Goal: Information Seeking & Learning: Understand process/instructions

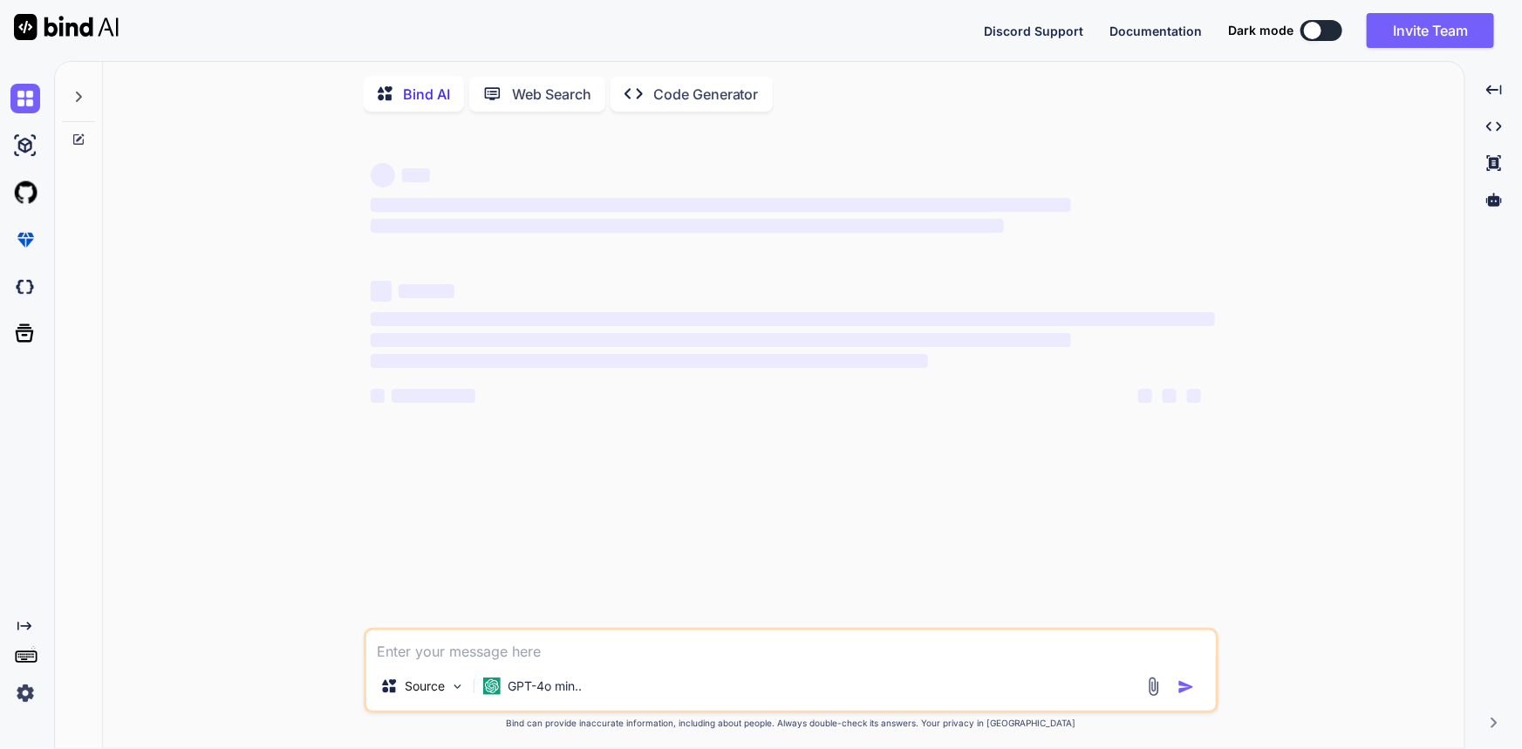
type textarea "x"
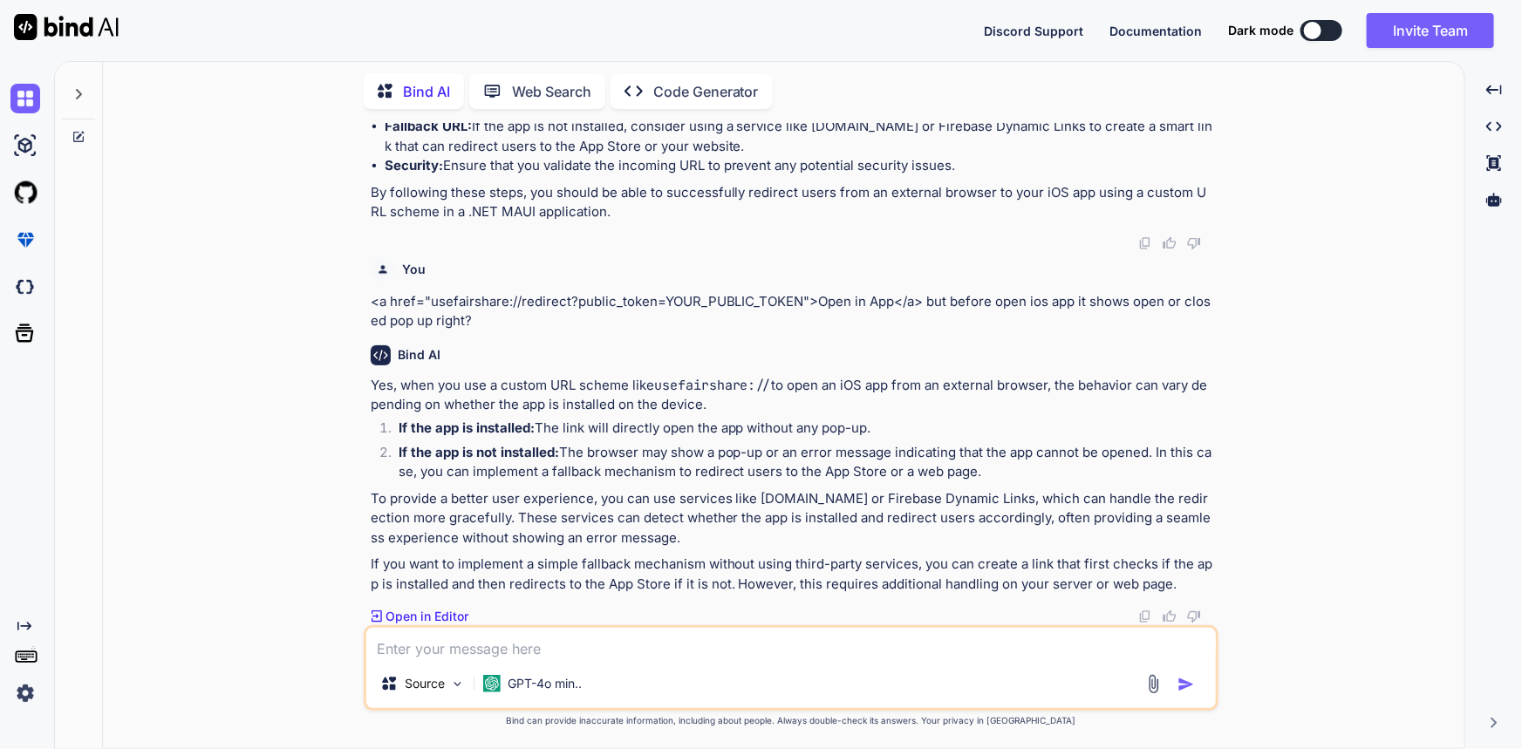
scroll to position [2759, 0]
click at [601, 650] on textarea at bounding box center [790, 643] width 849 height 31
paste textarea "I have a Azure VM, in which i have install Mongo Db in it, and I want to connec…"
type textarea "I have a Azure VM, in which i have install Mongo Db in it, and I want to connec…"
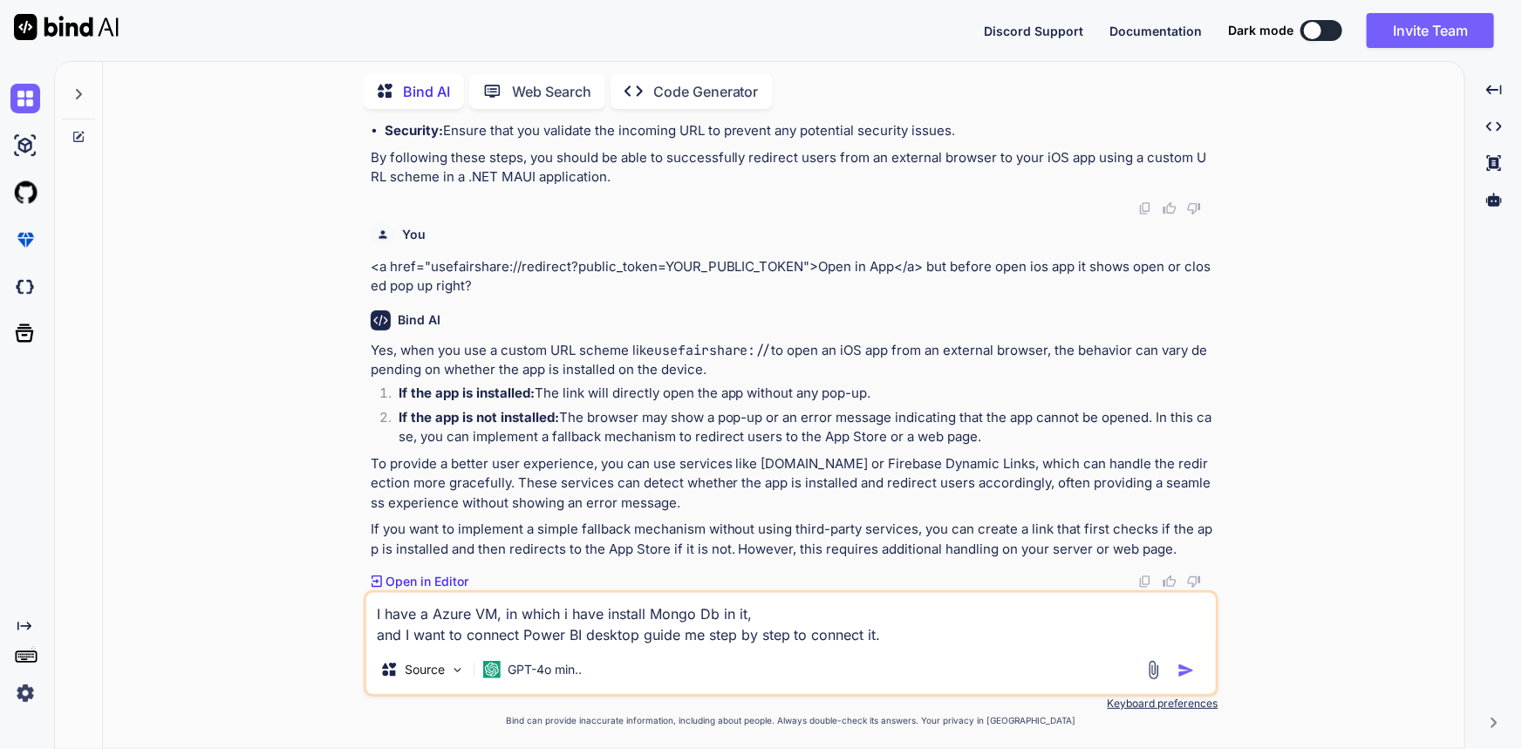
type textarea "x"
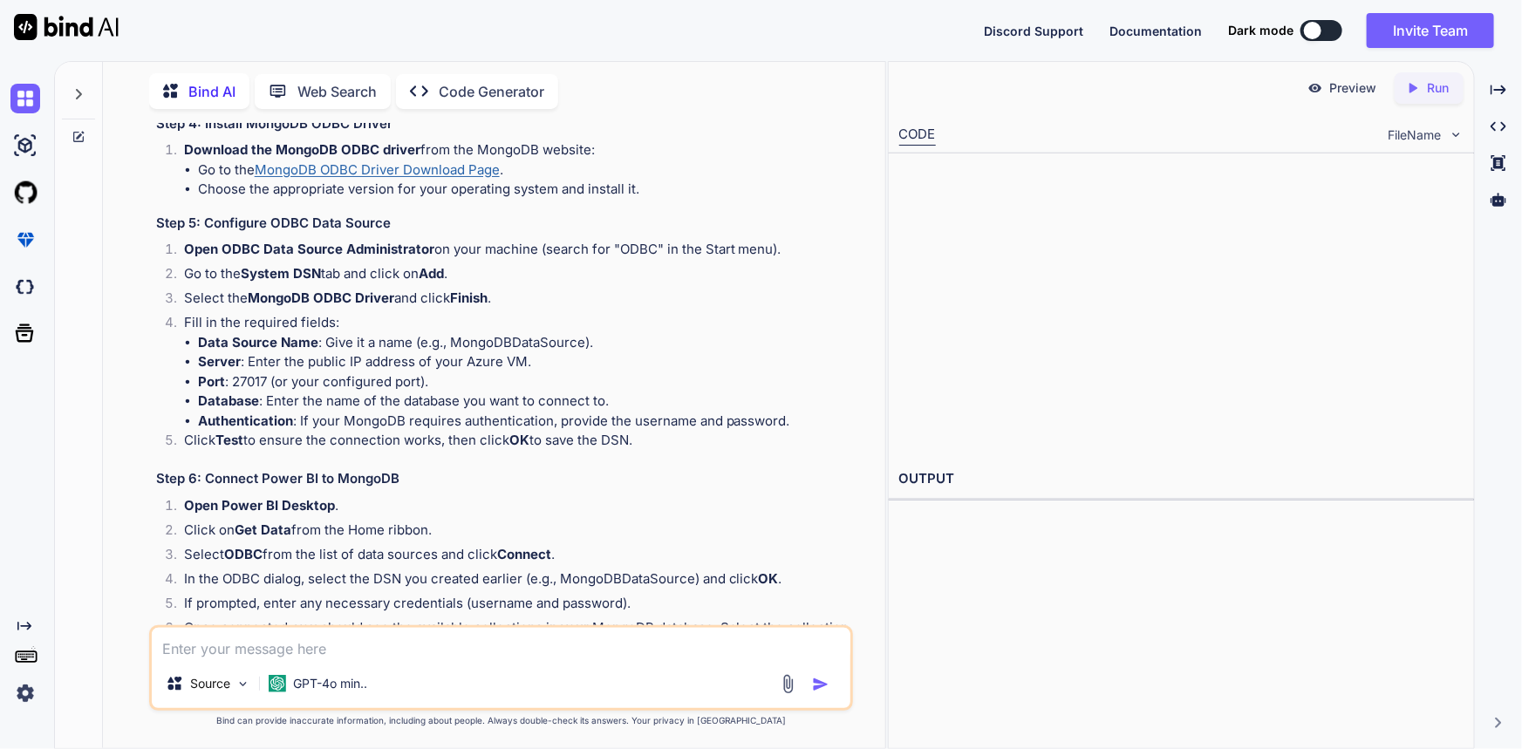
scroll to position [3973, 0]
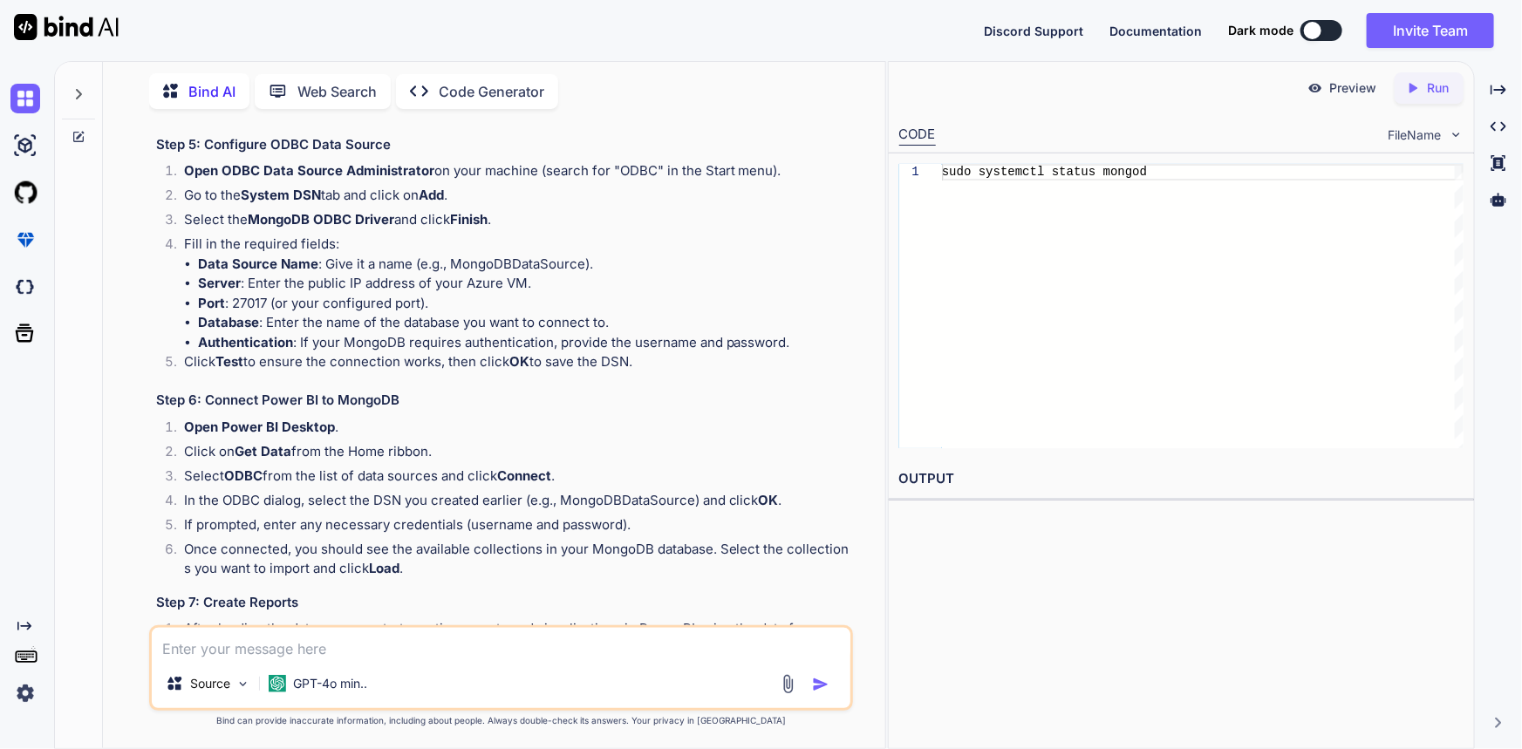
drag, startPoint x: 476, startPoint y: 527, endPoint x: 184, endPoint y: 371, distance: 330.8
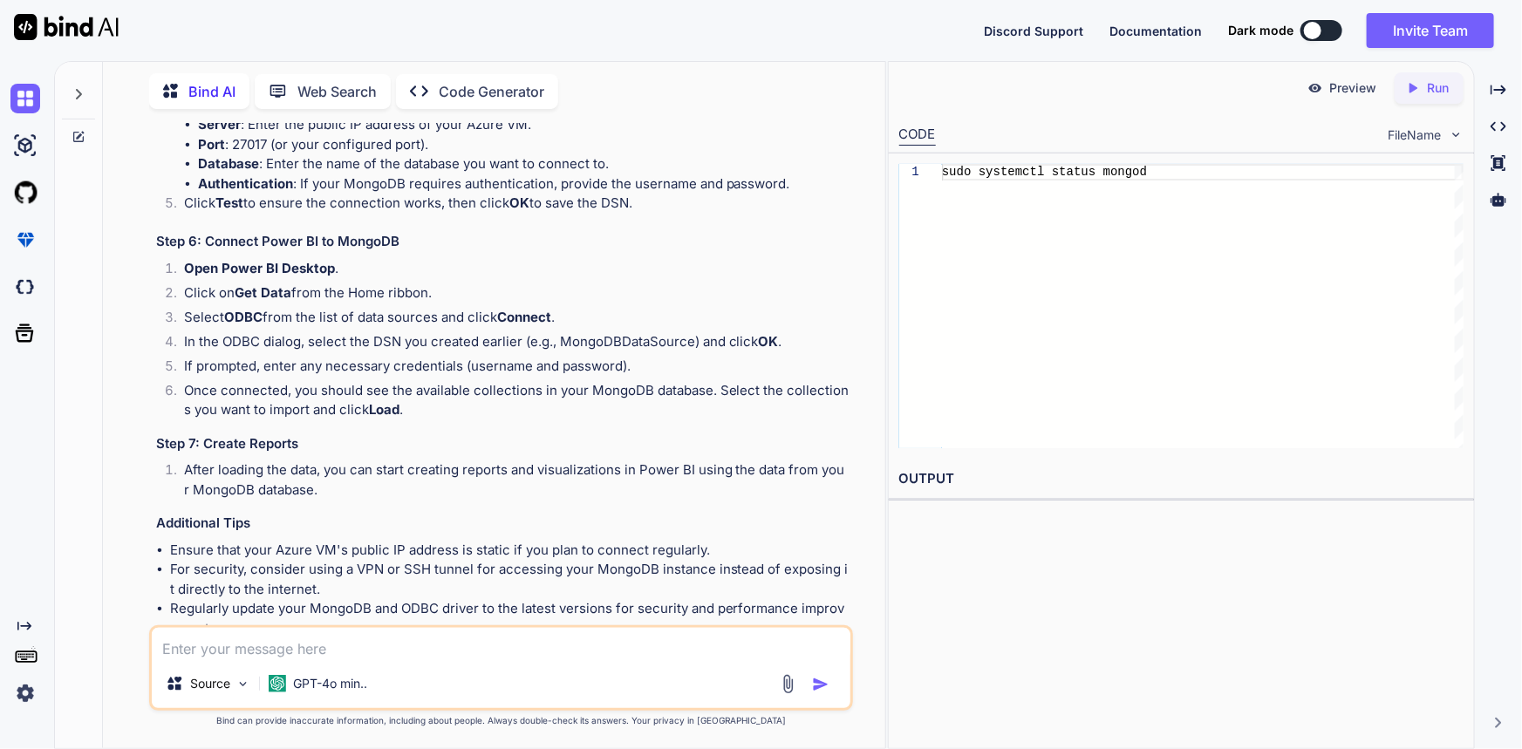
scroll to position [4212, 0]
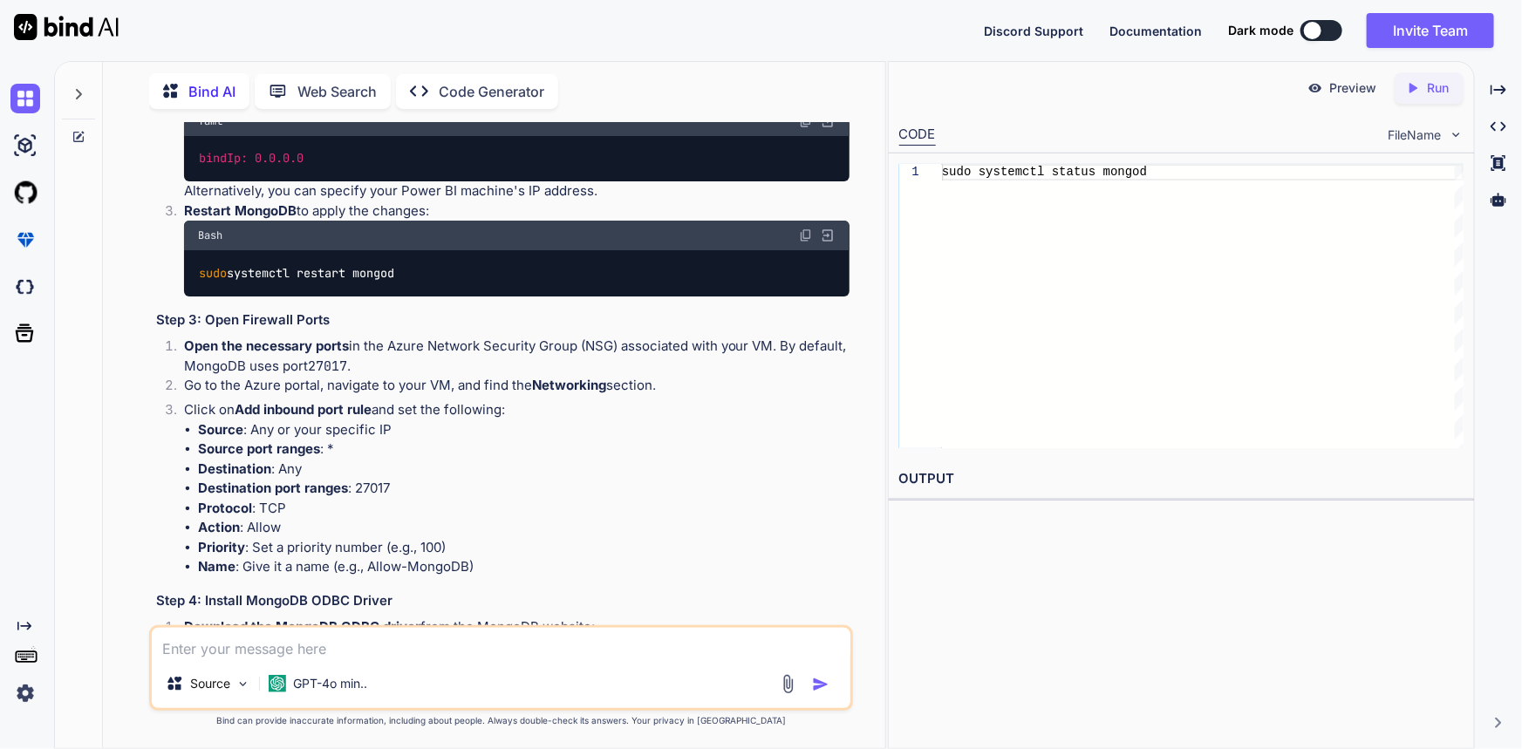
scroll to position [3735, 0]
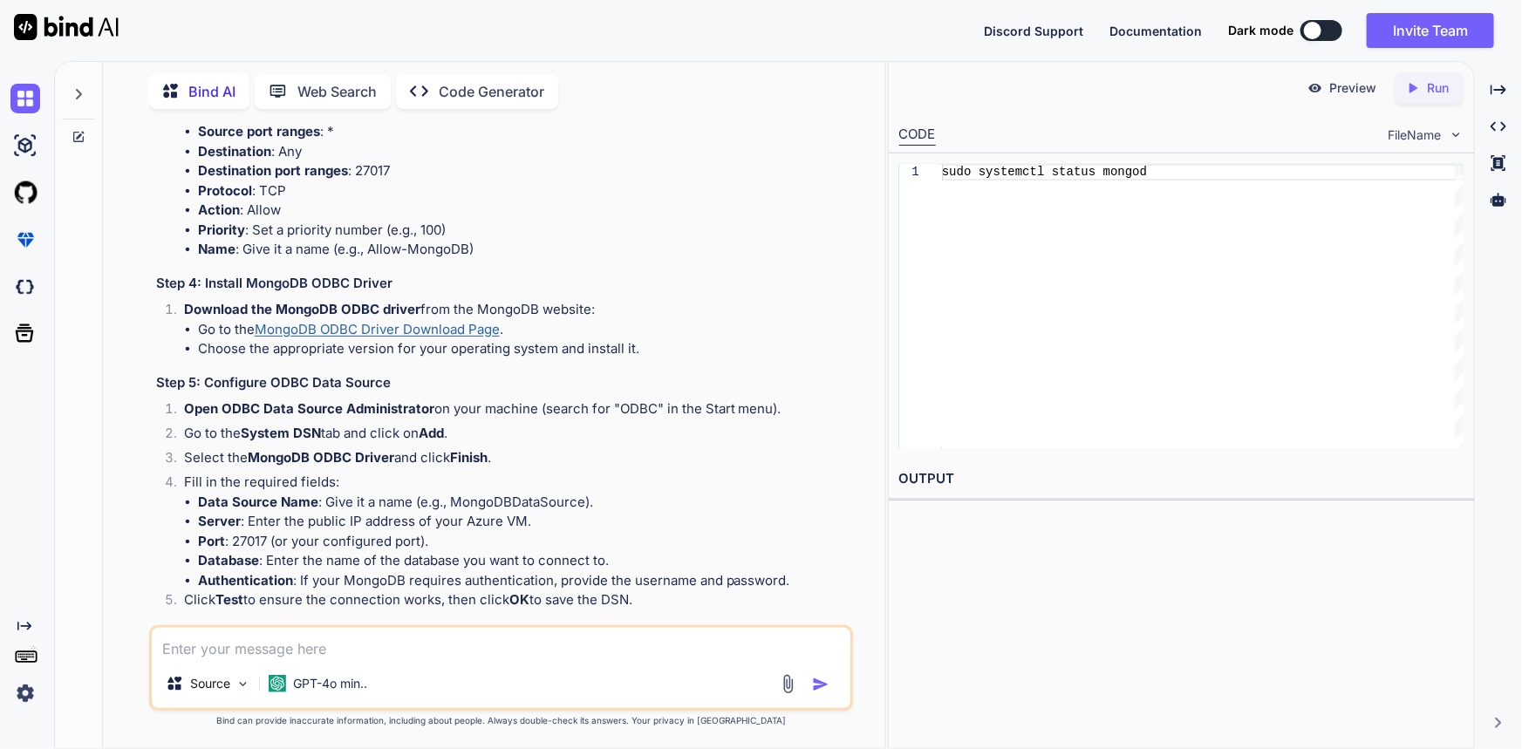
drag, startPoint x: 191, startPoint y: 523, endPoint x: 287, endPoint y: 520, distance: 96.0
click at [287, 13] on h3 "Step 3: Open Firewall Ports" at bounding box center [503, 3] width 694 height 20
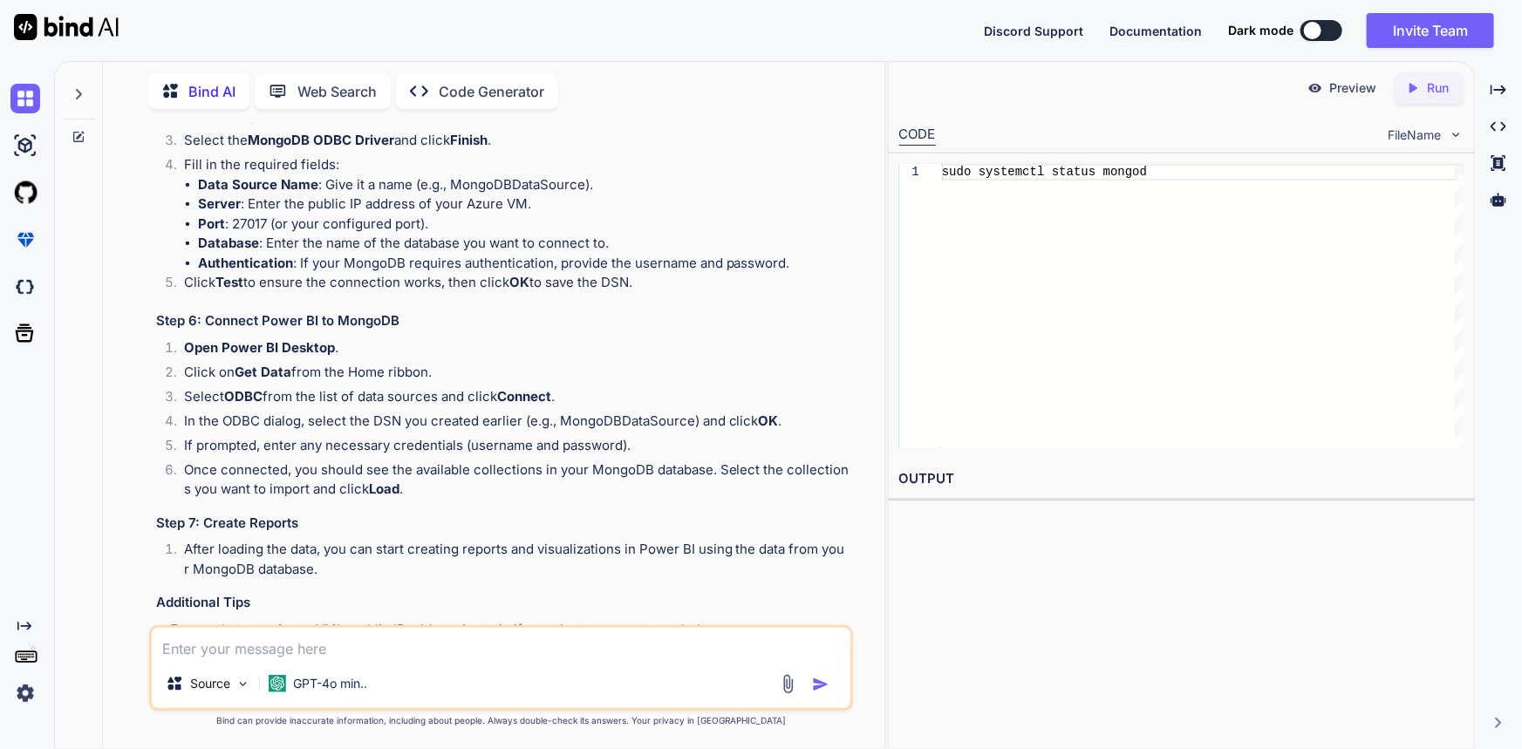
drag, startPoint x: 186, startPoint y: 508, endPoint x: 595, endPoint y: 551, distance: 411.2
click at [595, 42] on li "Download the MongoDB ODBC driver from the MongoDB website: Go to the MongoDB OD…" at bounding box center [510, 12] width 680 height 59
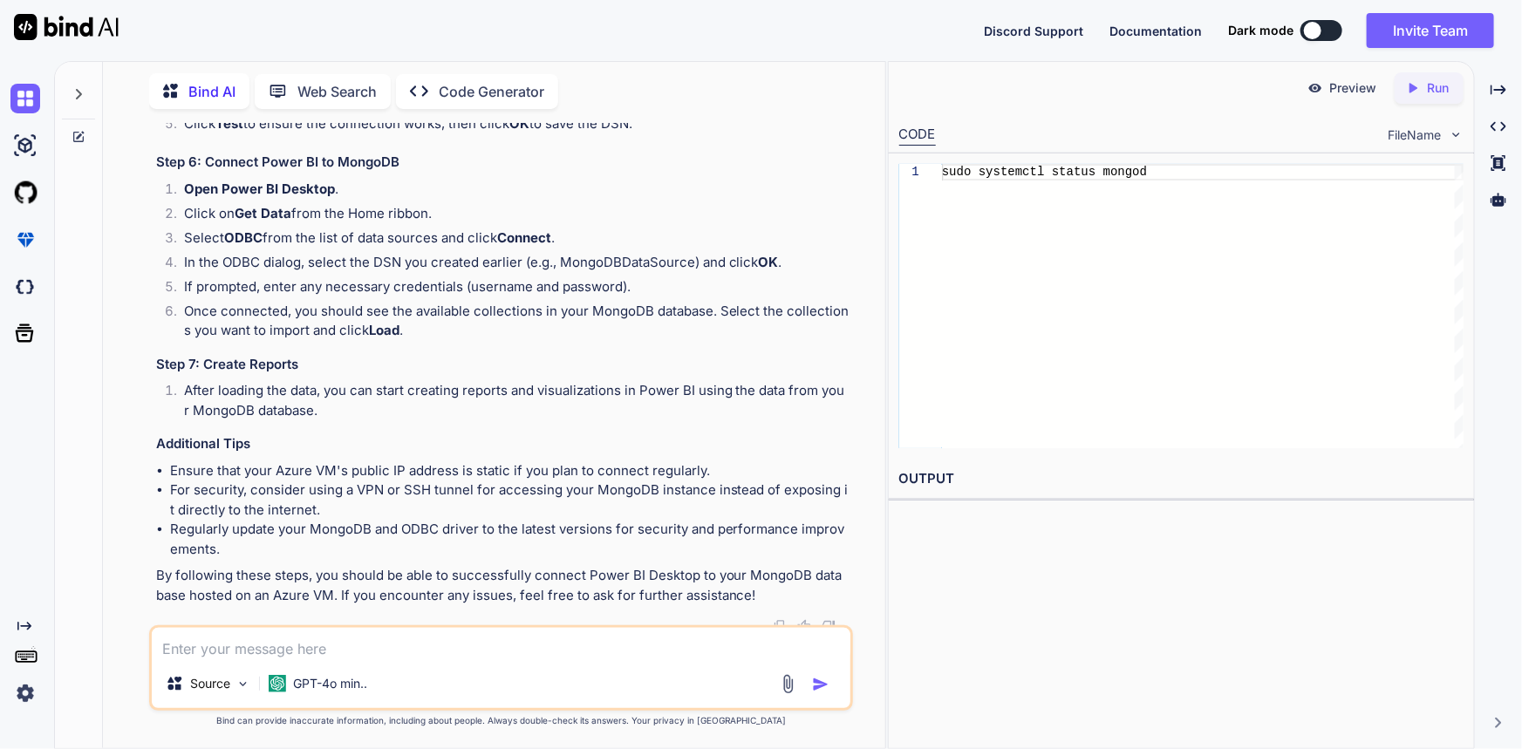
scroll to position [4290, 0]
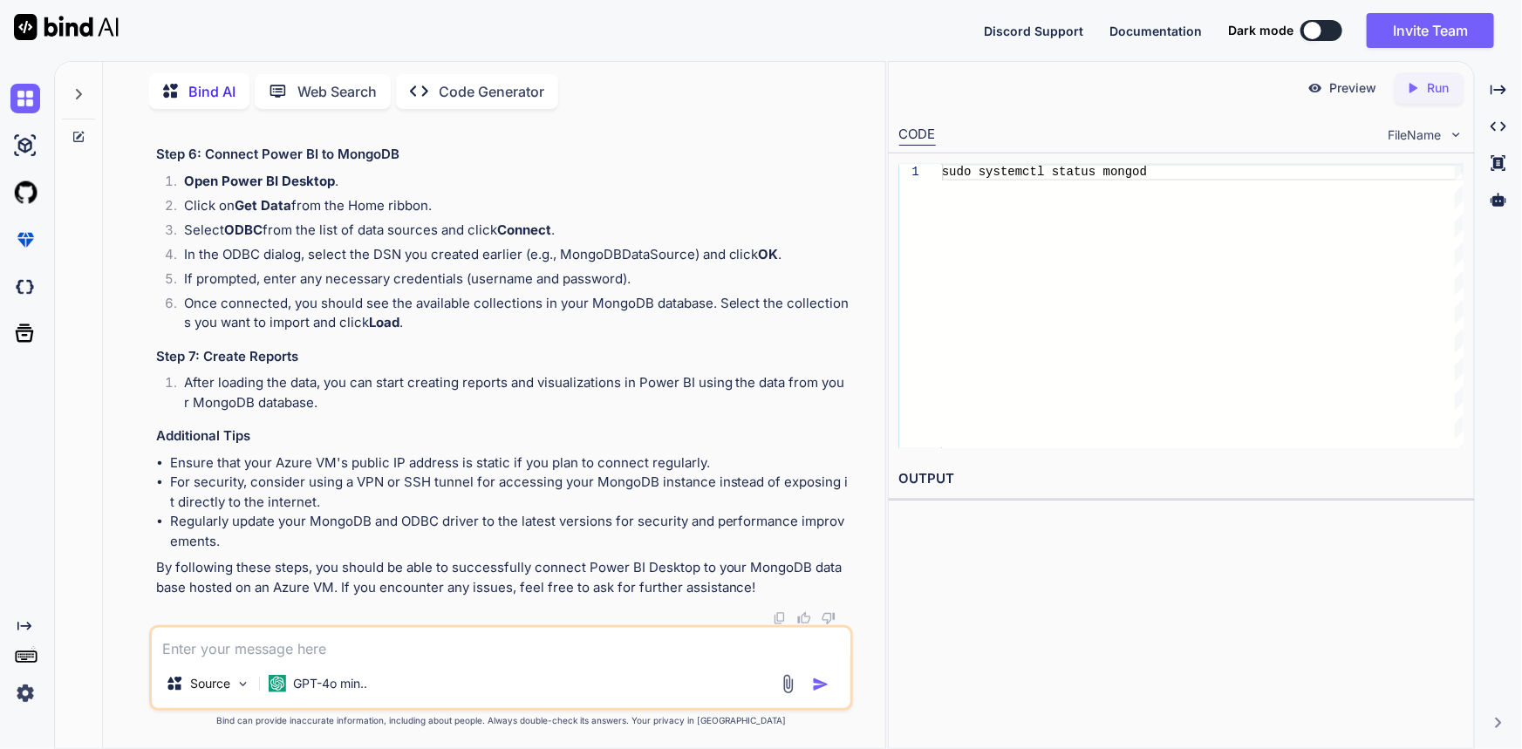
drag, startPoint x: 246, startPoint y: 344, endPoint x: 426, endPoint y: 346, distance: 180.5
drag, startPoint x: 183, startPoint y: 418, endPoint x: 548, endPoint y: 411, distance: 365.4
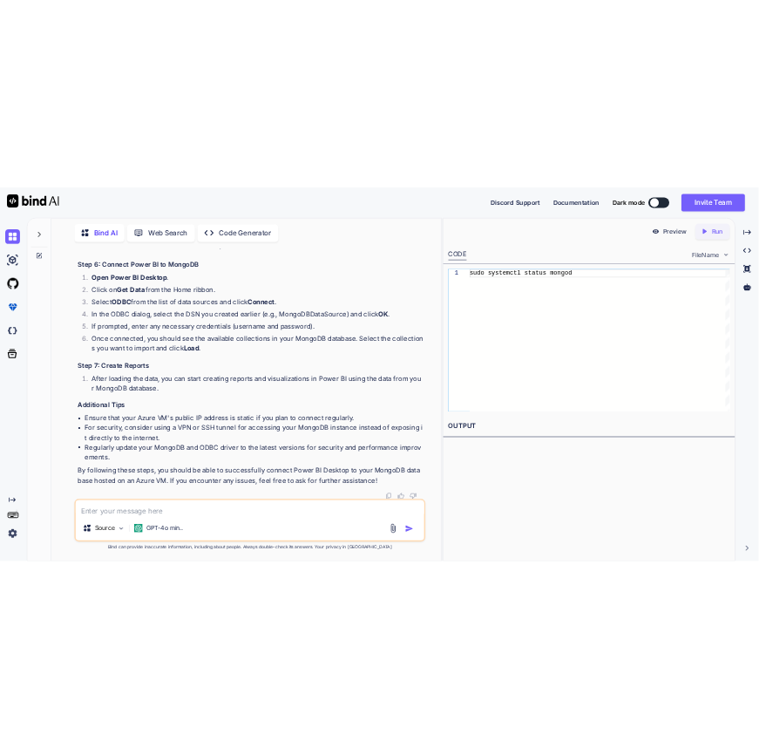
scroll to position [4369, 0]
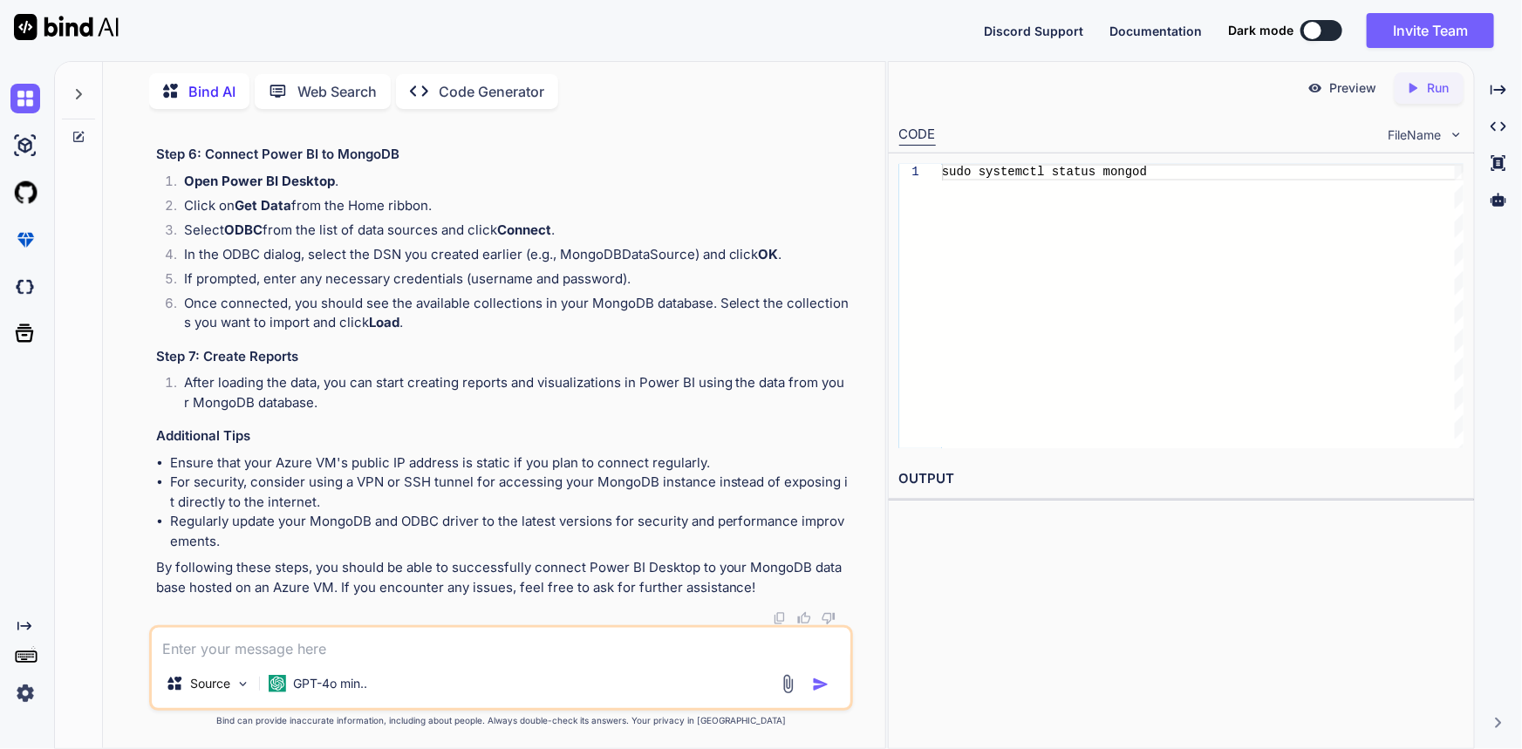
click at [855, 500] on div "You `usefairshare://redirect?public_token=${public_token} is use redirect he io…" at bounding box center [501, 435] width 768 height 625
drag, startPoint x: 194, startPoint y: 419, endPoint x: 783, endPoint y: 460, distance: 590.0
click at [783, 107] on ul "Data Source Name : Give it a name (e.g., MongoDBDataSource). Server : Enter the…" at bounding box center [517, 58] width 666 height 99
click at [508, 107] on li "Authentication : If your MongoDB requires authentication, provide the username …" at bounding box center [524, 97] width 652 height 20
drag, startPoint x: 321, startPoint y: 454, endPoint x: 547, endPoint y: 459, distance: 225.9
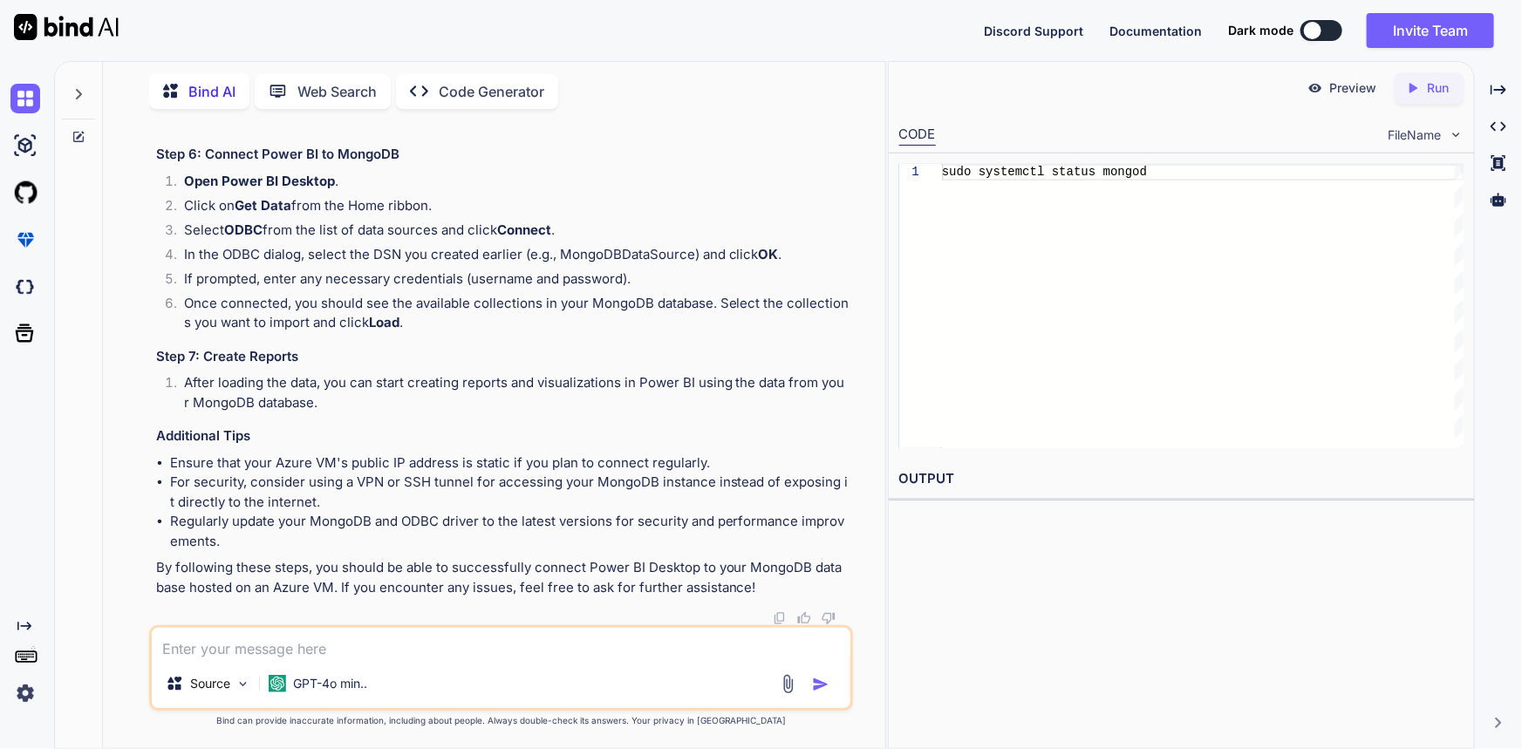
click at [547, 107] on li "Authentication : If your MongoDB requires authentication, provide the username …" at bounding box center [524, 97] width 652 height 20
drag, startPoint x: 580, startPoint y: 465, endPoint x: 664, endPoint y: 473, distance: 84.9
click at [669, 107] on li "Authentication : If your MongoDB requires authentication, provide the username …" at bounding box center [524, 97] width 652 height 20
click at [662, 126] on p "Click Test to ensure the connection works, then click OK to save the DSN." at bounding box center [517, 116] width 666 height 20
